Goal: Task Accomplishment & Management: Manage account settings

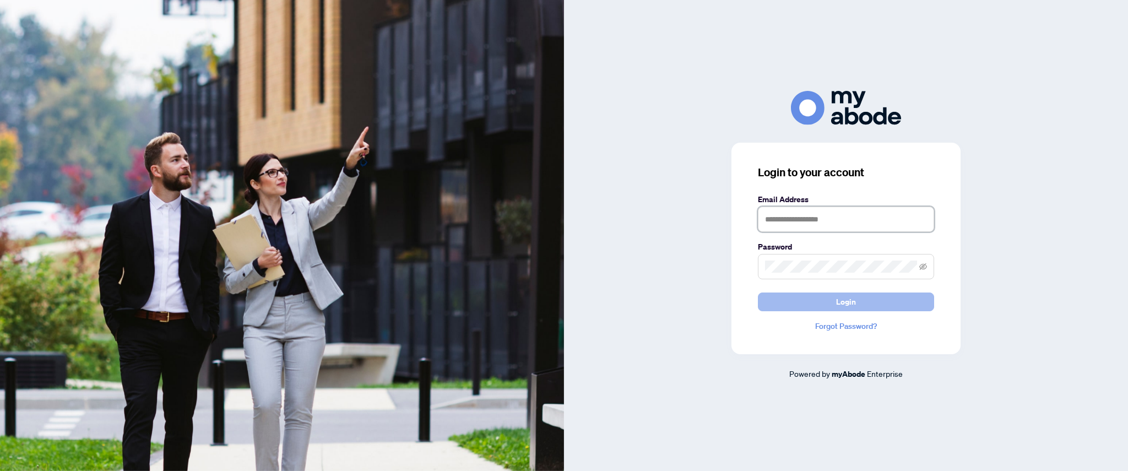
type input "**********"
click at [865, 310] on button "Login" at bounding box center [846, 302] width 176 height 19
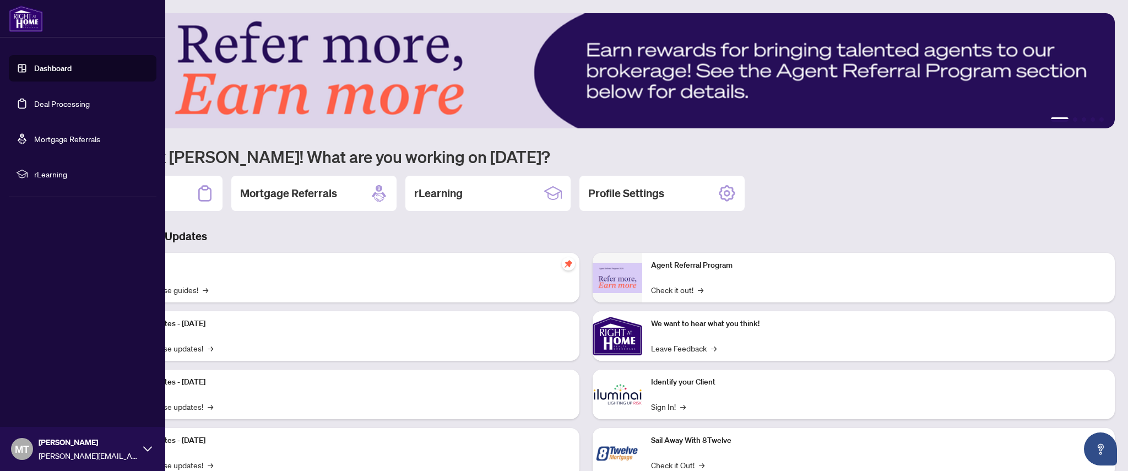
click at [45, 105] on link "Deal Processing" at bounding box center [62, 104] width 56 height 10
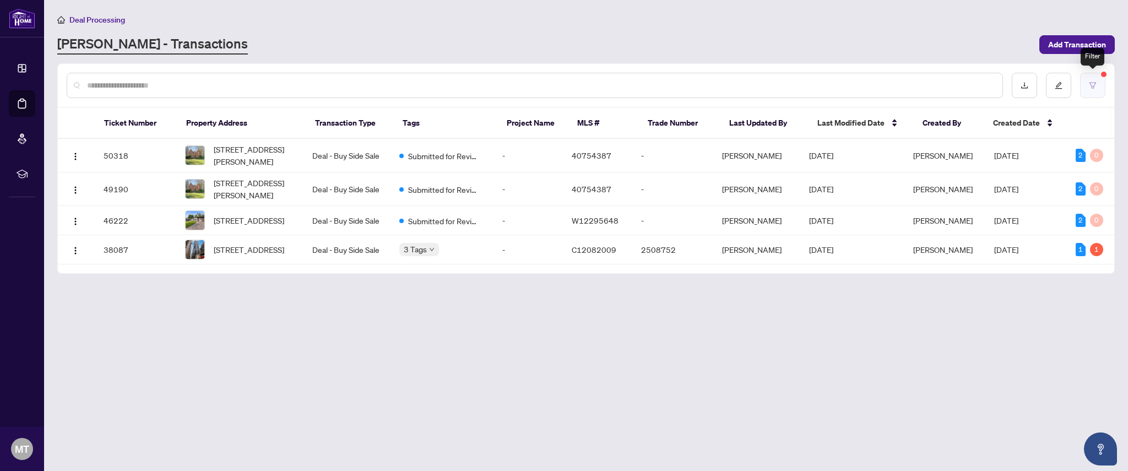
click at [1089, 80] on button "button" at bounding box center [1093, 85] width 25 height 25
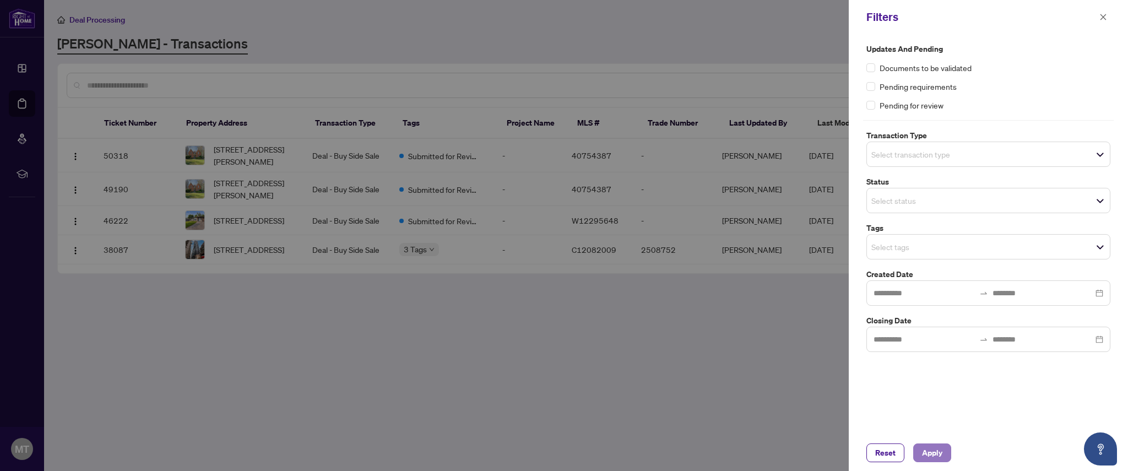
click at [939, 451] on span "Apply" at bounding box center [932, 453] width 20 height 18
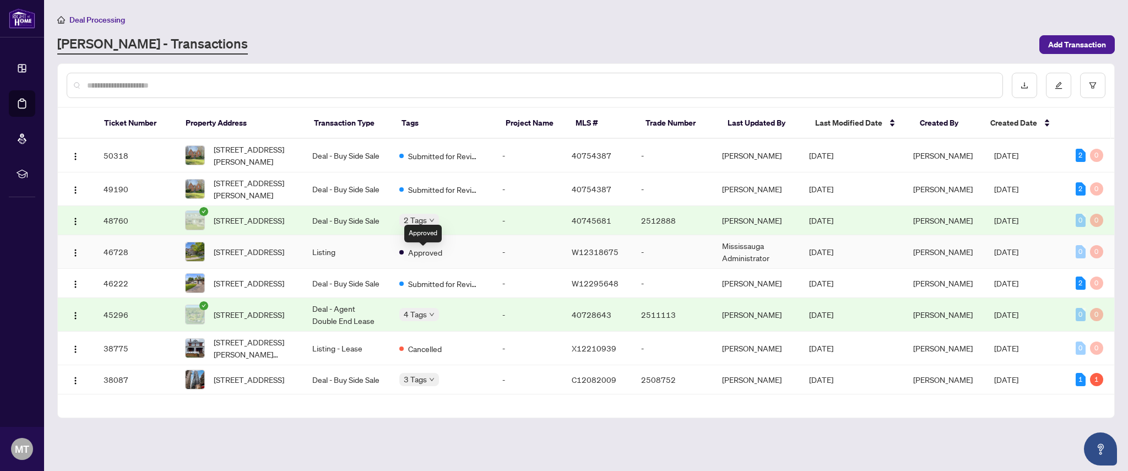
click at [429, 258] on span "Approved" at bounding box center [425, 252] width 34 height 12
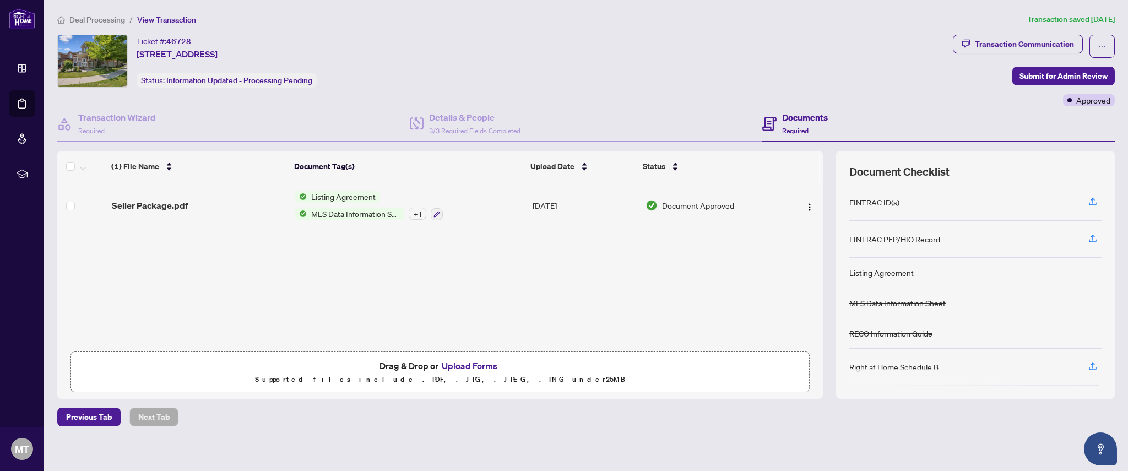
click at [795, 115] on h4 "Documents" at bounding box center [805, 117] width 46 height 13
click at [475, 363] on button "Upload Forms" at bounding box center [470, 366] width 62 height 14
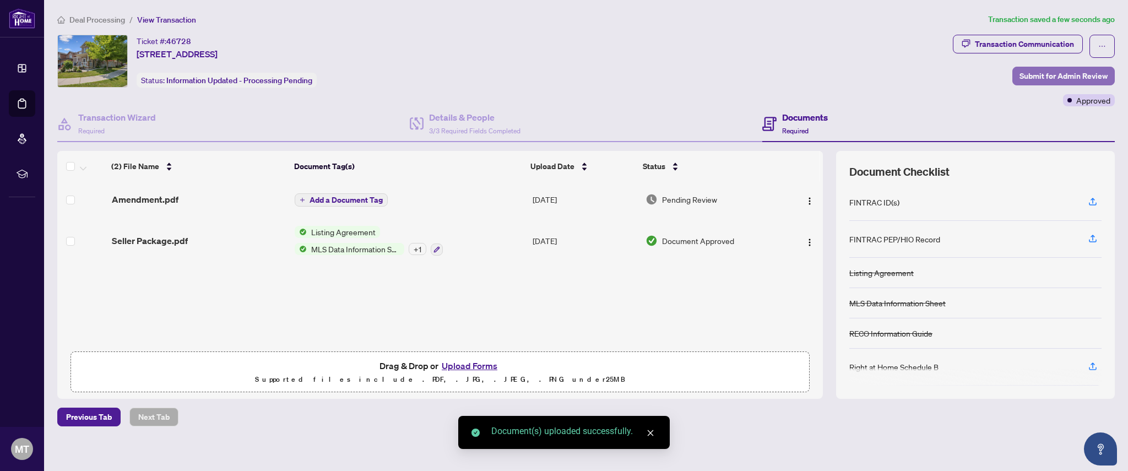
click at [1031, 77] on span "Submit for Admin Review" at bounding box center [1064, 76] width 88 height 18
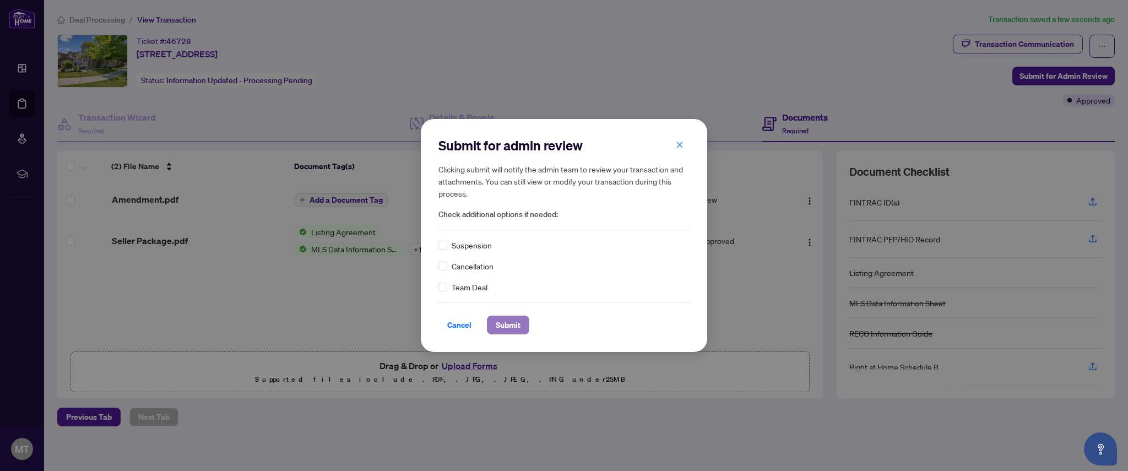
click at [514, 327] on span "Submit" at bounding box center [508, 325] width 25 height 18
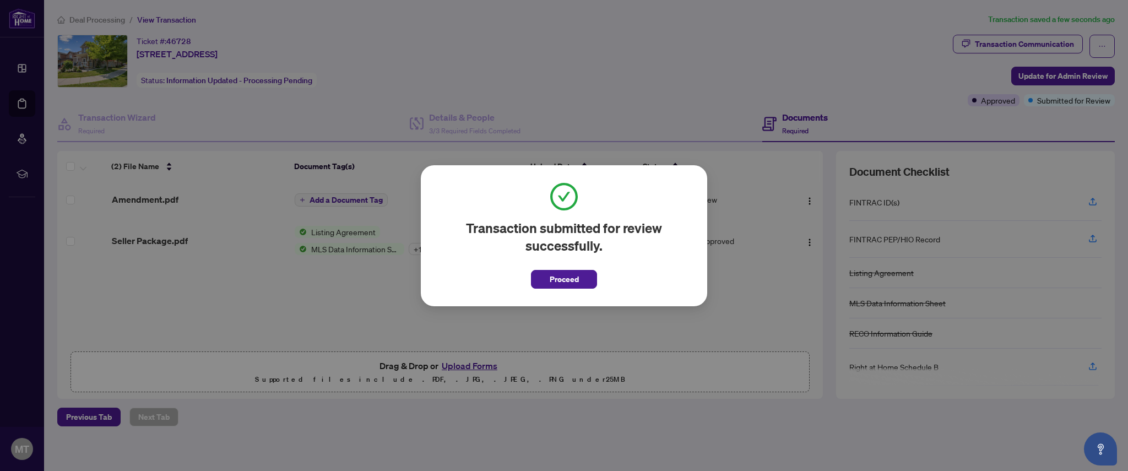
click at [579, 273] on button "Proceed" at bounding box center [564, 279] width 66 height 19
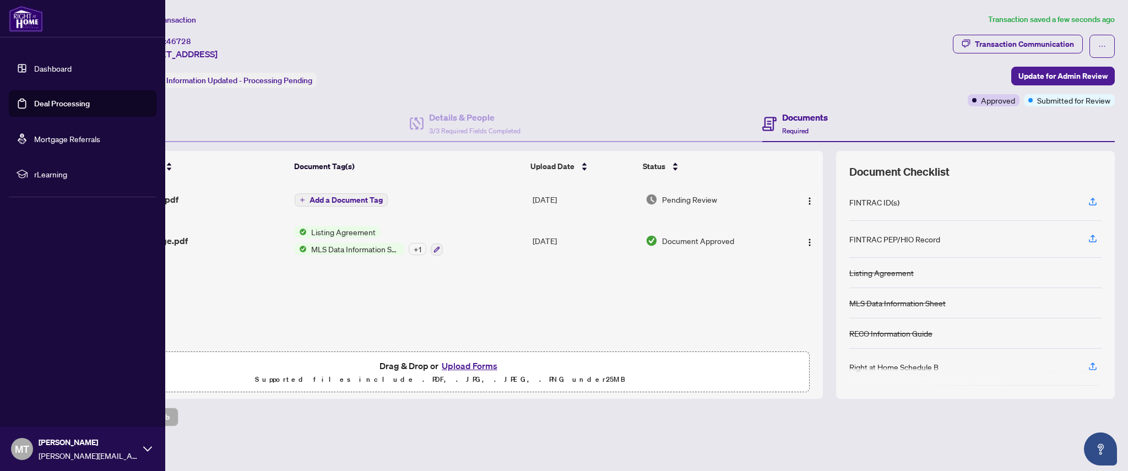
click at [90, 105] on link "Deal Processing" at bounding box center [62, 104] width 56 height 10
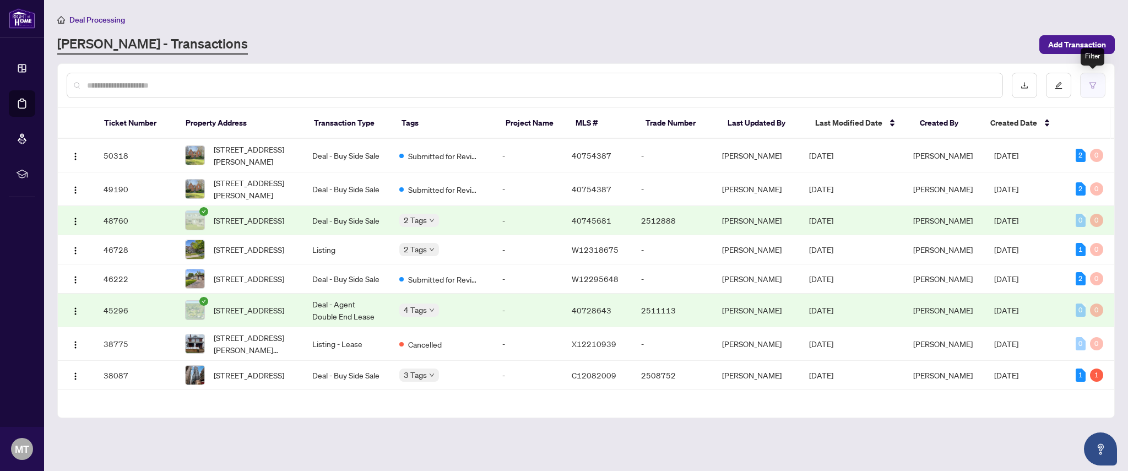
click at [1092, 85] on icon "filter" at bounding box center [1093, 85] width 7 height 6
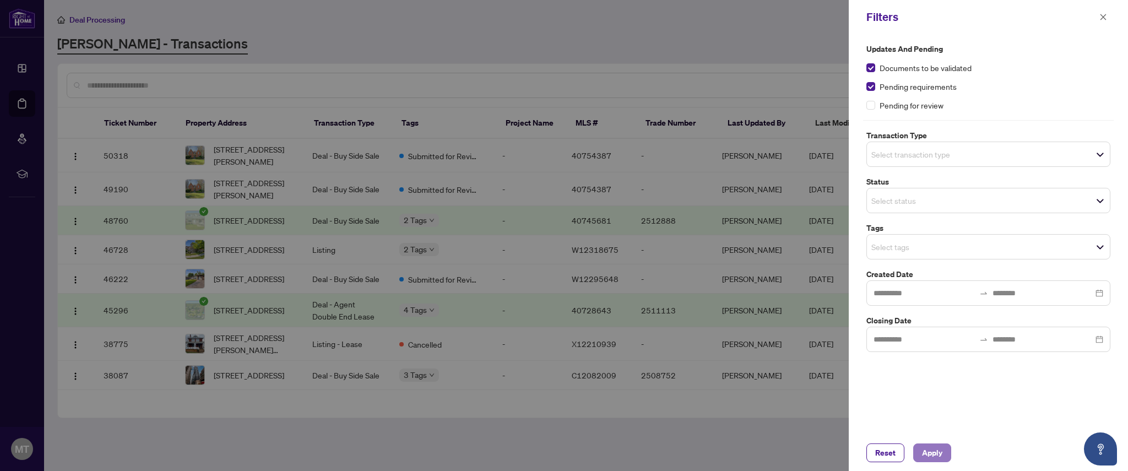
click at [929, 450] on span "Apply" at bounding box center [932, 453] width 20 height 18
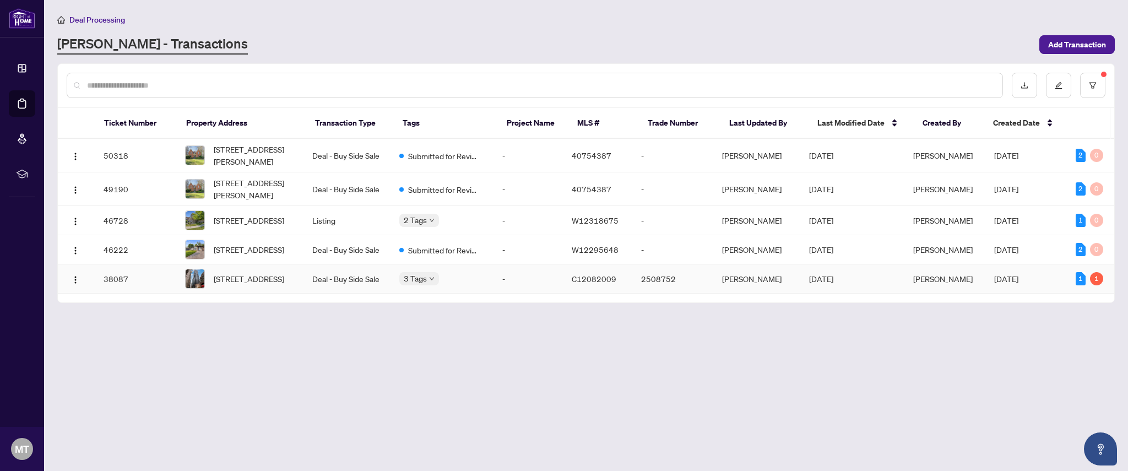
click at [643, 288] on td "2508752" at bounding box center [673, 278] width 81 height 29
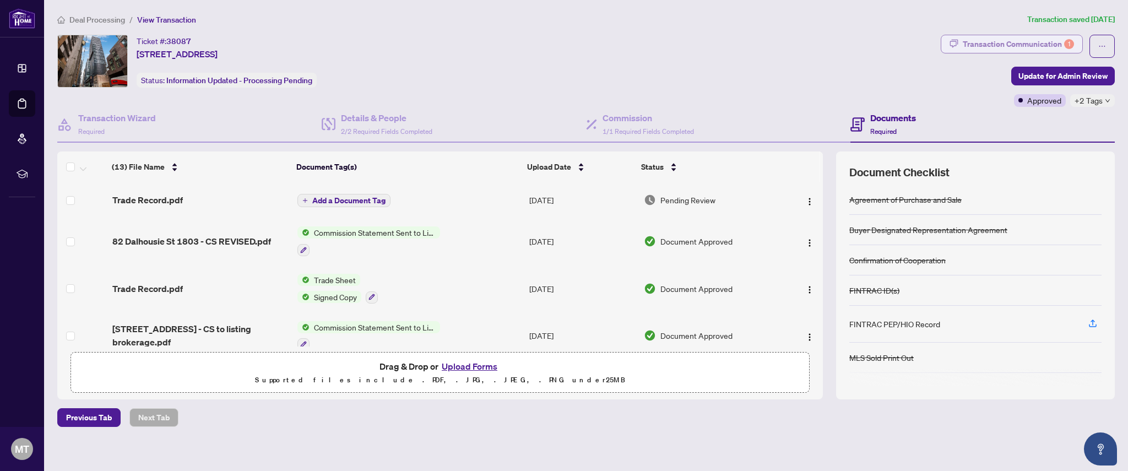
click at [1003, 44] on div "Transaction Communication 1" at bounding box center [1018, 44] width 111 height 18
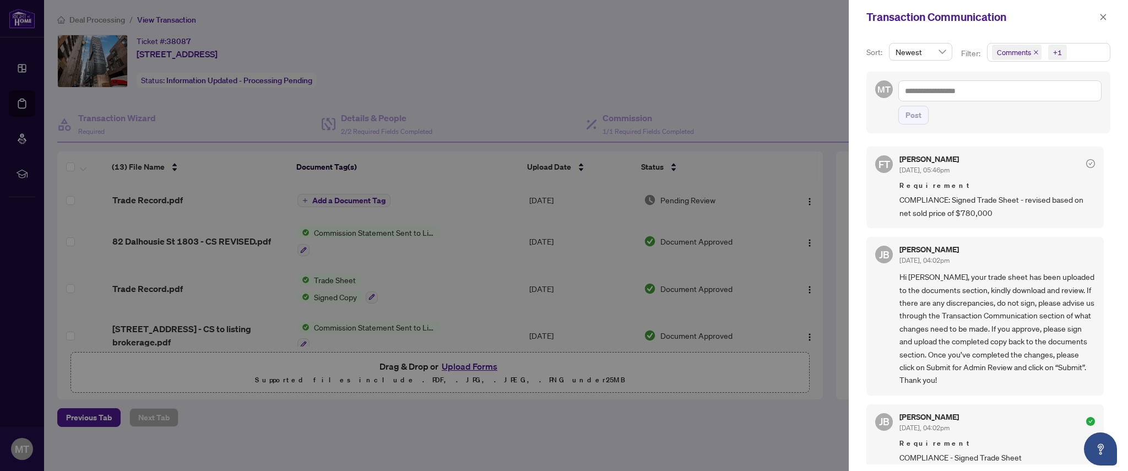
click at [691, 63] on div at bounding box center [564, 235] width 1128 height 471
drag, startPoint x: 1103, startPoint y: 18, endPoint x: 1058, endPoint y: 17, distance: 44.6
click at [1103, 17] on icon "close" at bounding box center [1104, 17] width 8 height 8
